Goal: Use online tool/utility: Utilize a website feature to perform a specific function

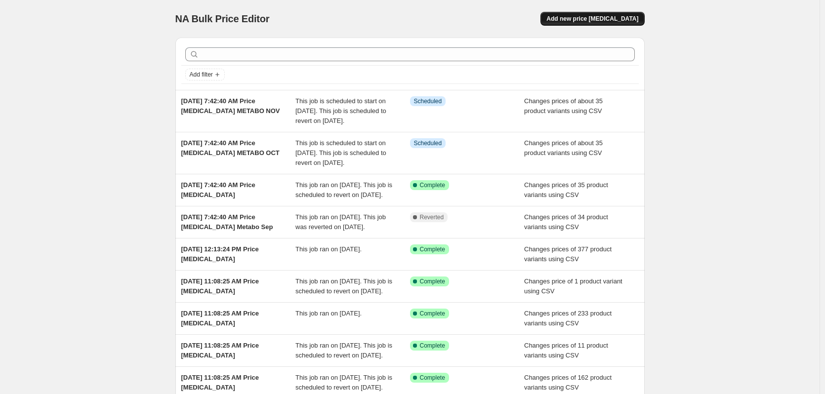
click at [599, 19] on span "Add new price change job" at bounding box center [593, 19] width 92 height 8
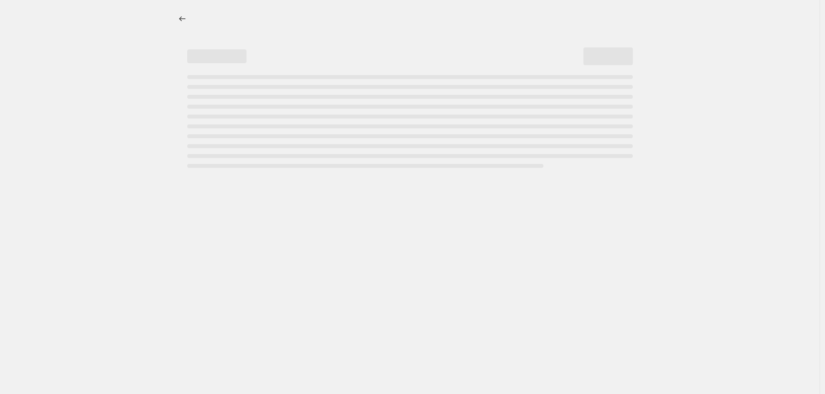
select select "percentage"
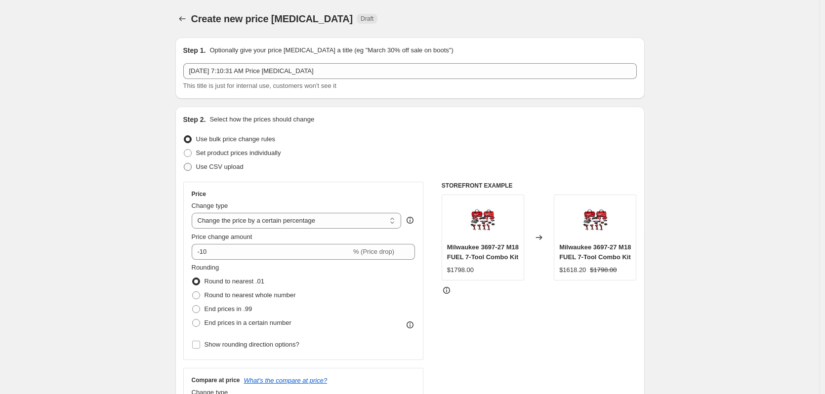
click at [232, 171] on span "Use CSV upload" at bounding box center [219, 166] width 47 height 7
click at [184, 164] on input "Use CSV upload" at bounding box center [184, 163] width 0 height 0
radio input "true"
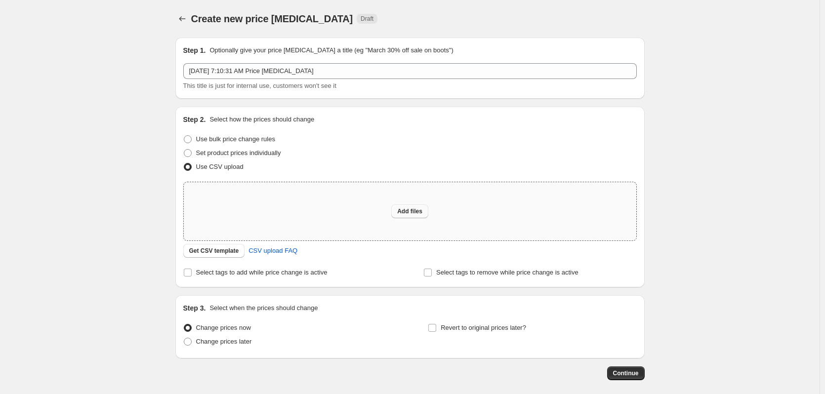
click at [403, 210] on span "Add files" at bounding box center [409, 212] width 25 height 8
type input "C:\fakepath\csv_template 1.csv"
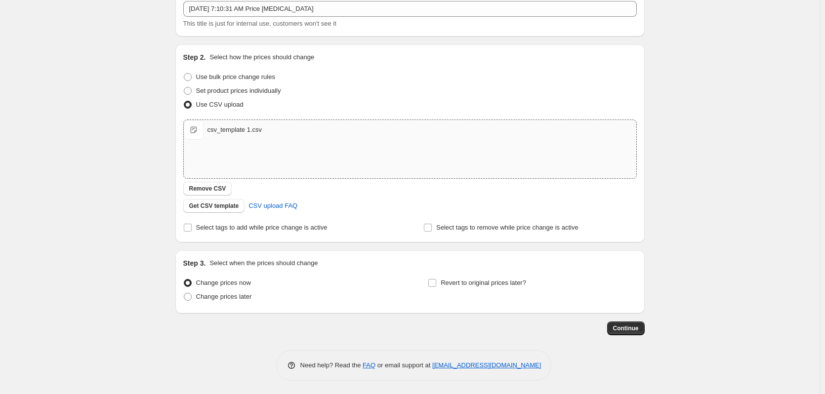
scroll to position [64, 0]
click at [624, 325] on span "Continue" at bounding box center [626, 327] width 26 height 8
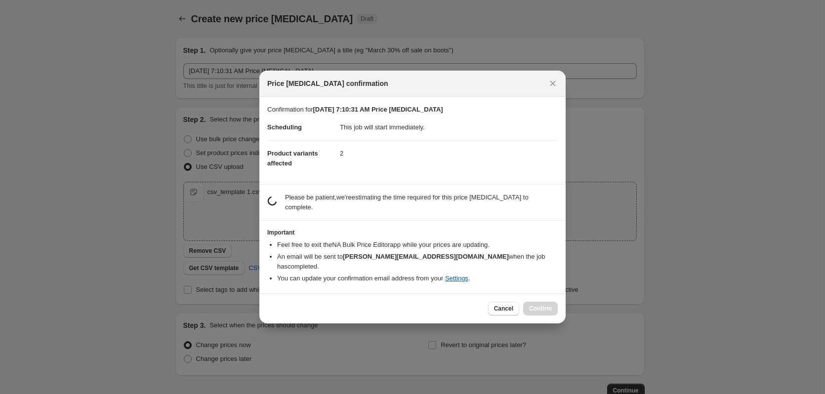
scroll to position [0, 0]
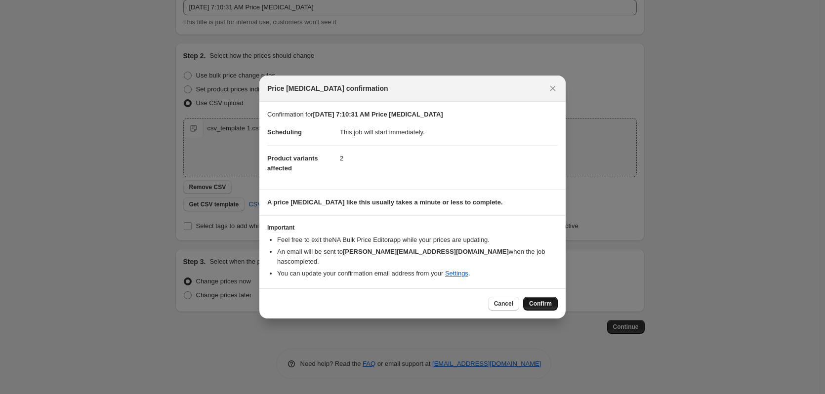
click at [544, 300] on span "Confirm" at bounding box center [540, 304] width 23 height 8
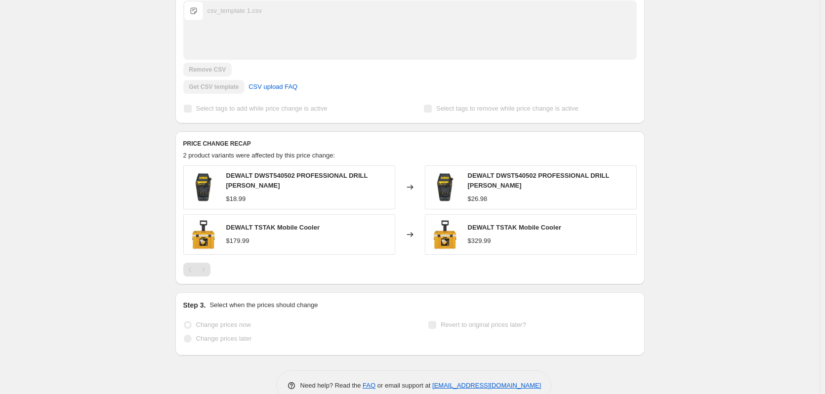
scroll to position [297, 0]
